Goal: Book appointment/travel/reservation

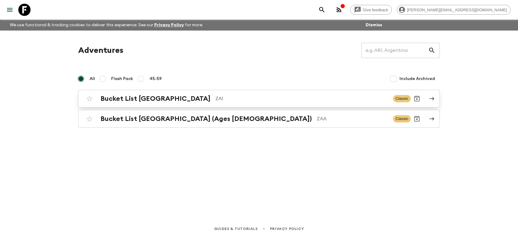
click at [171, 97] on h2 "Bucket List [GEOGRAPHIC_DATA]" at bounding box center [156, 99] width 110 height 8
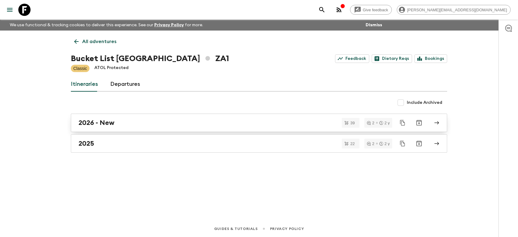
click at [100, 122] on h2 "2026 - New" at bounding box center [97, 123] width 36 height 8
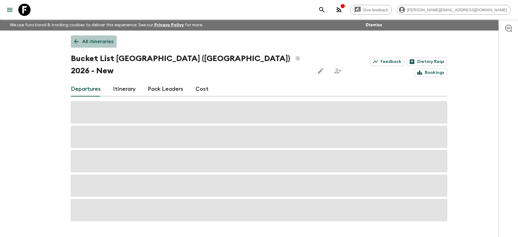
click at [113, 40] on link "All itineraries" at bounding box center [94, 41] width 46 height 12
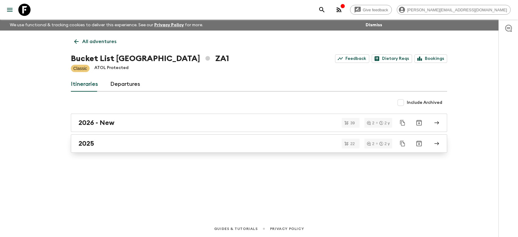
click at [90, 140] on h2 "2025" at bounding box center [87, 144] width 16 height 8
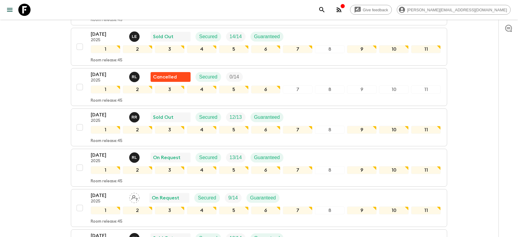
scroll to position [162, 0]
